Goal: Information Seeking & Learning: Learn about a topic

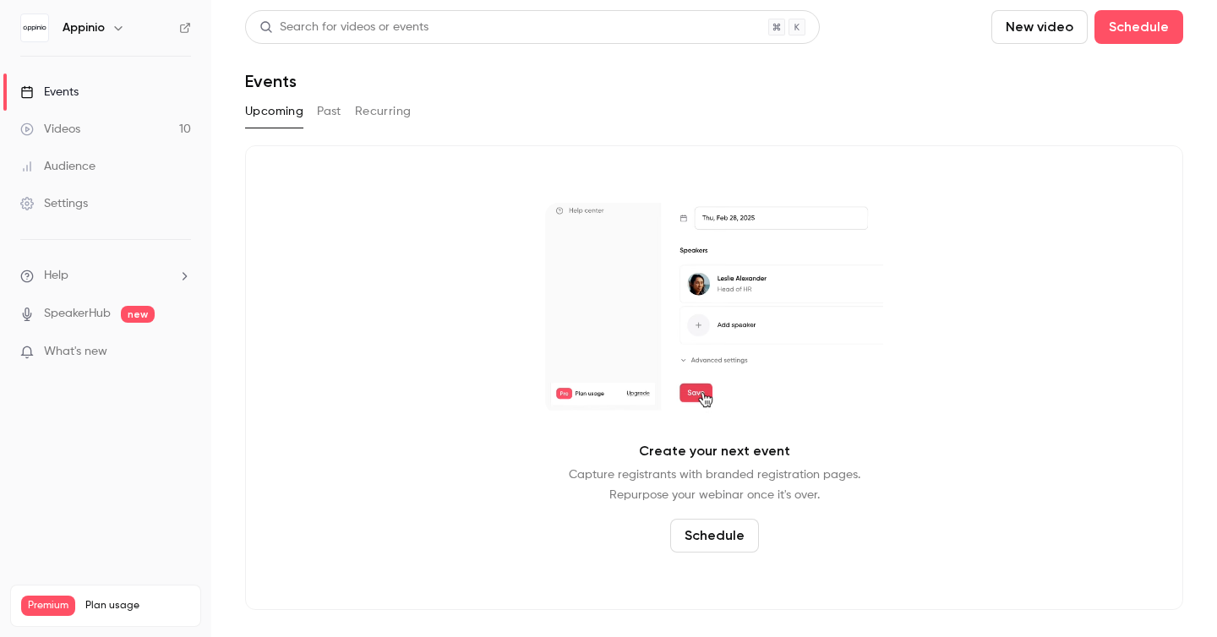
click at [344, 104] on div "Upcoming Past Recurring" at bounding box center [714, 111] width 938 height 27
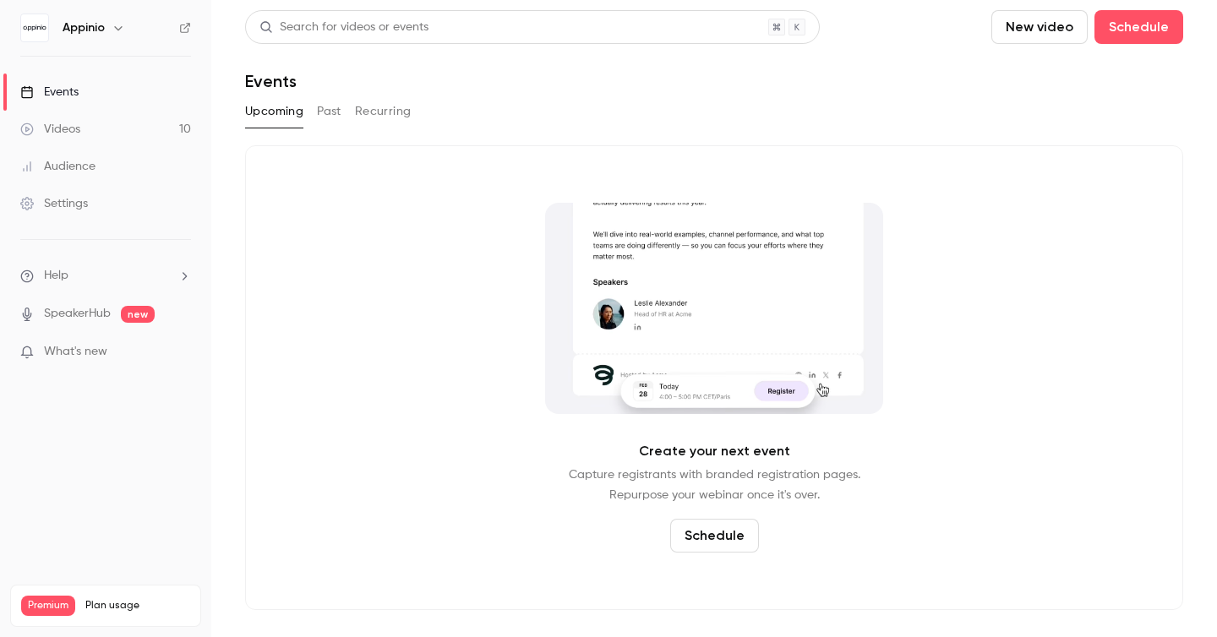
click at [331, 113] on button "Past" at bounding box center [329, 111] width 25 height 27
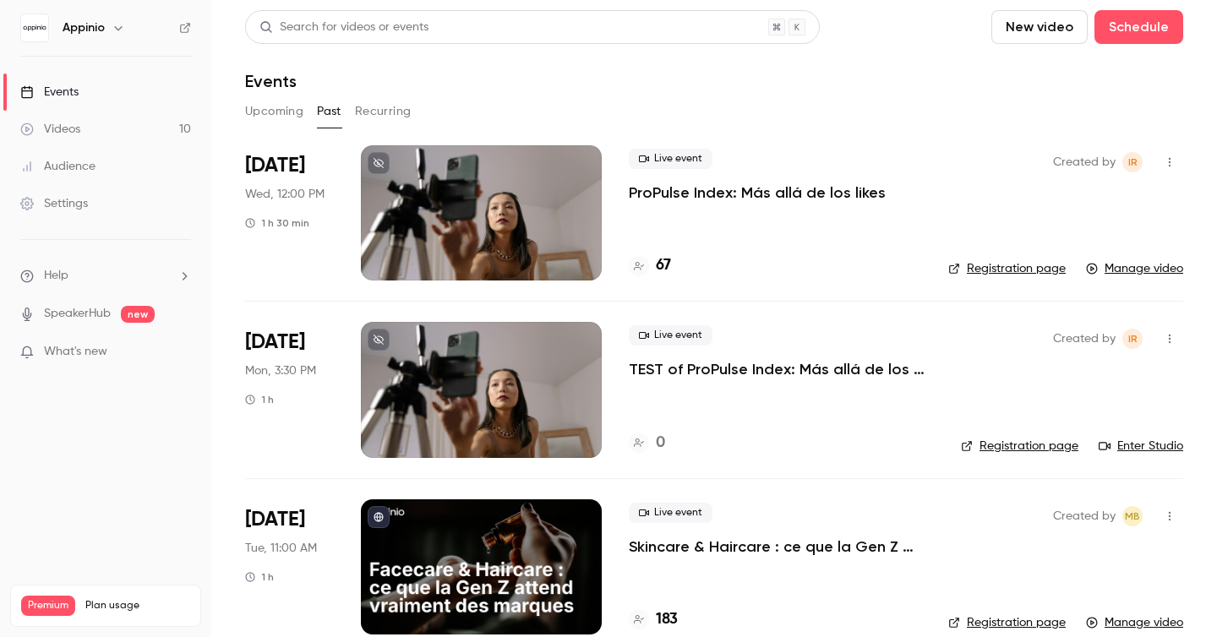
click at [834, 199] on p "ProPulse Index: Más allá de los likes" at bounding box center [757, 193] width 257 height 20
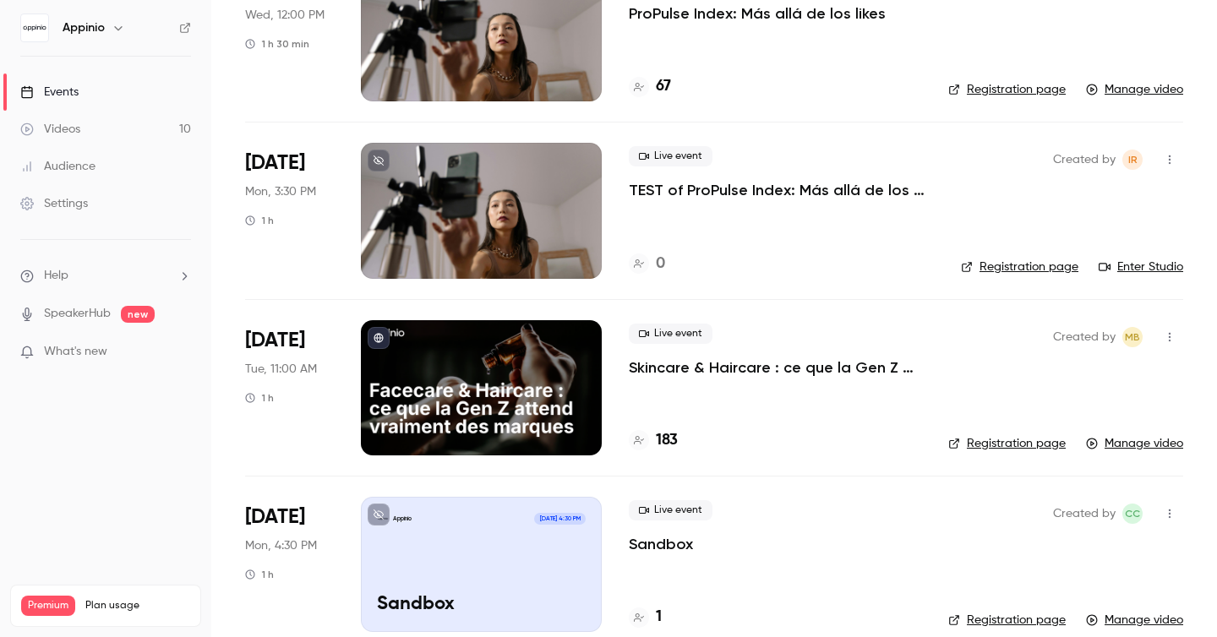
scroll to position [183, 0]
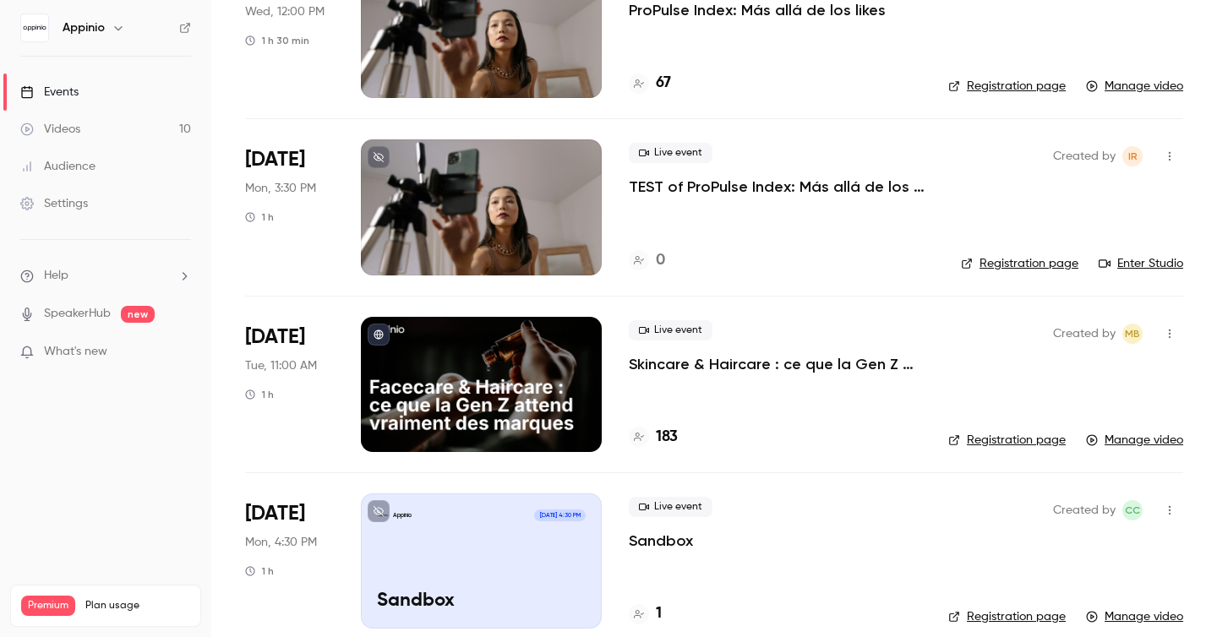
click at [507, 365] on div at bounding box center [481, 384] width 241 height 135
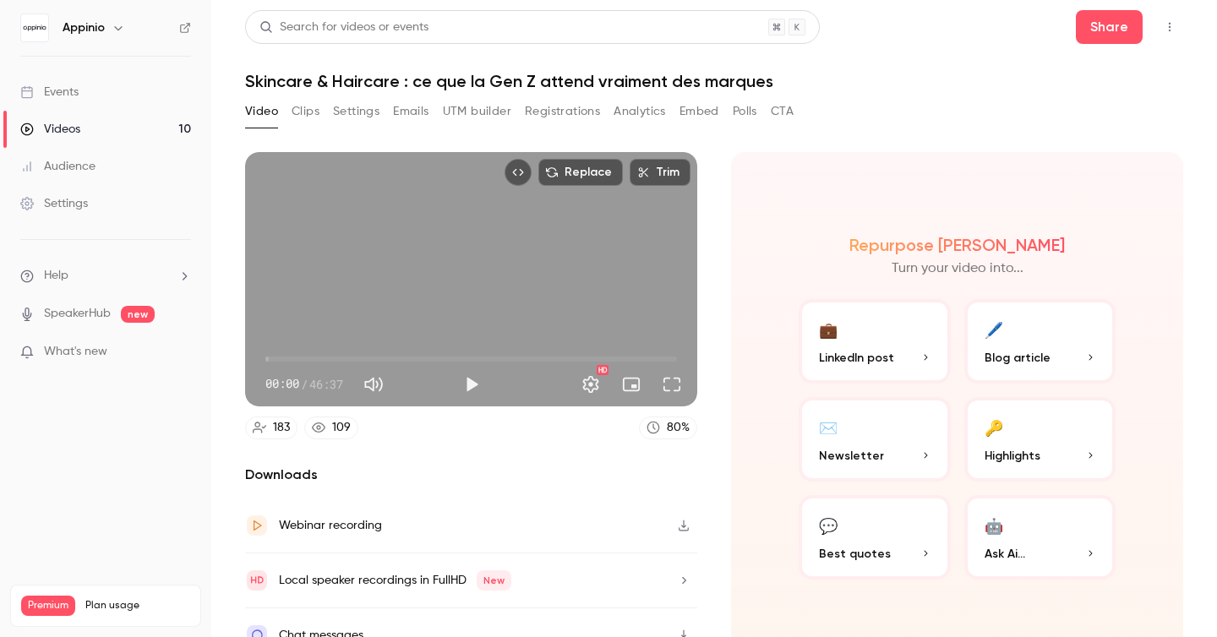
click at [586, 115] on button "Registrations" at bounding box center [562, 111] width 75 height 27
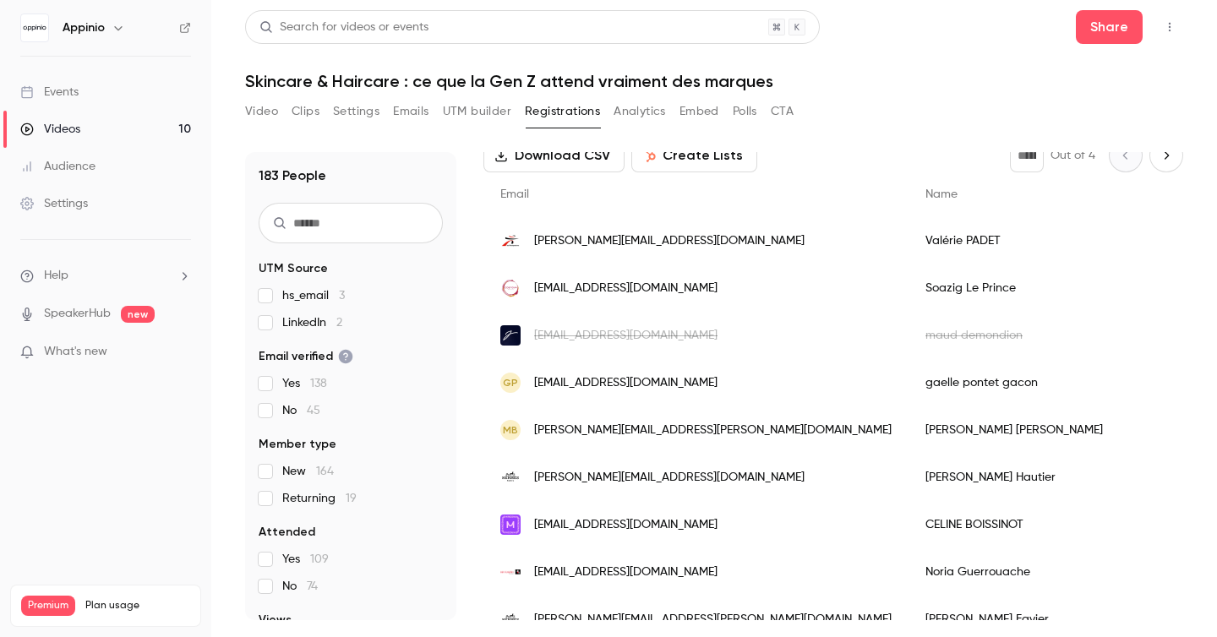
scroll to position [112, 0]
